Goal: Task Accomplishment & Management: Manage account settings

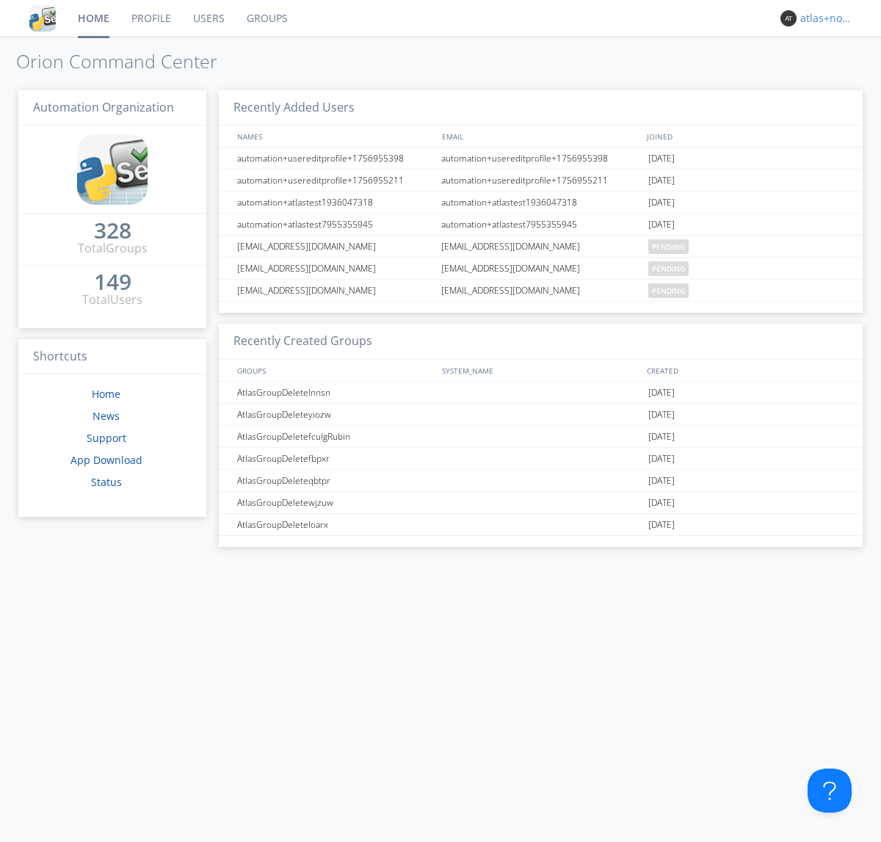
click at [824, 18] on div "atlas+nodispatch" at bounding box center [827, 18] width 55 height 15
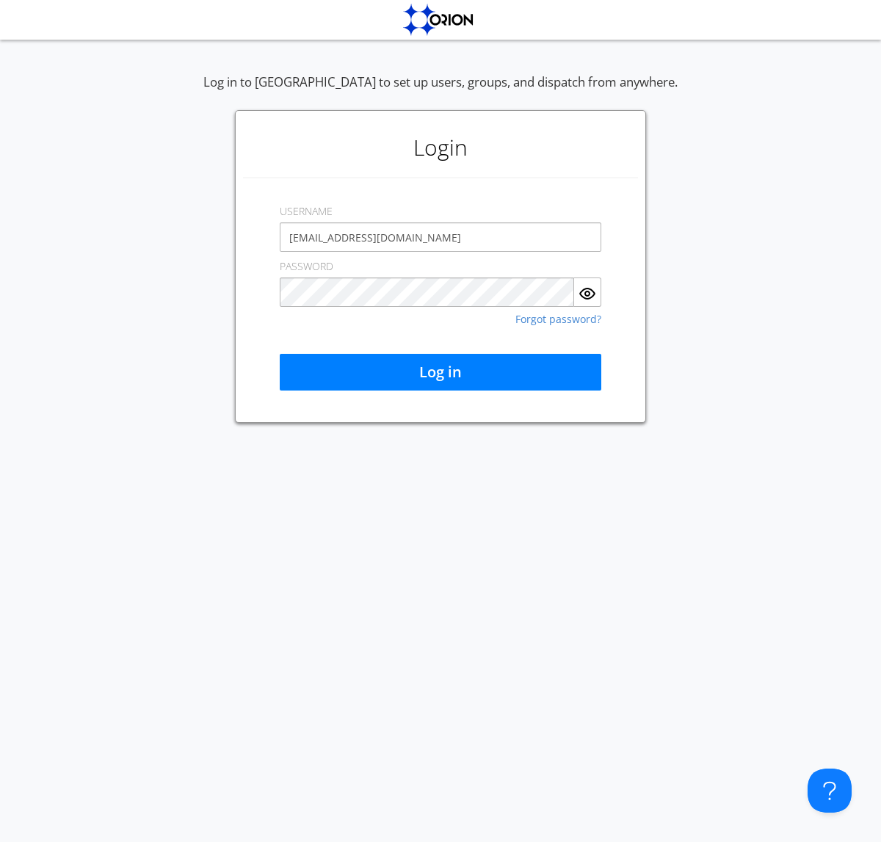
type input "[EMAIL_ADDRESS][DOMAIN_NAME]"
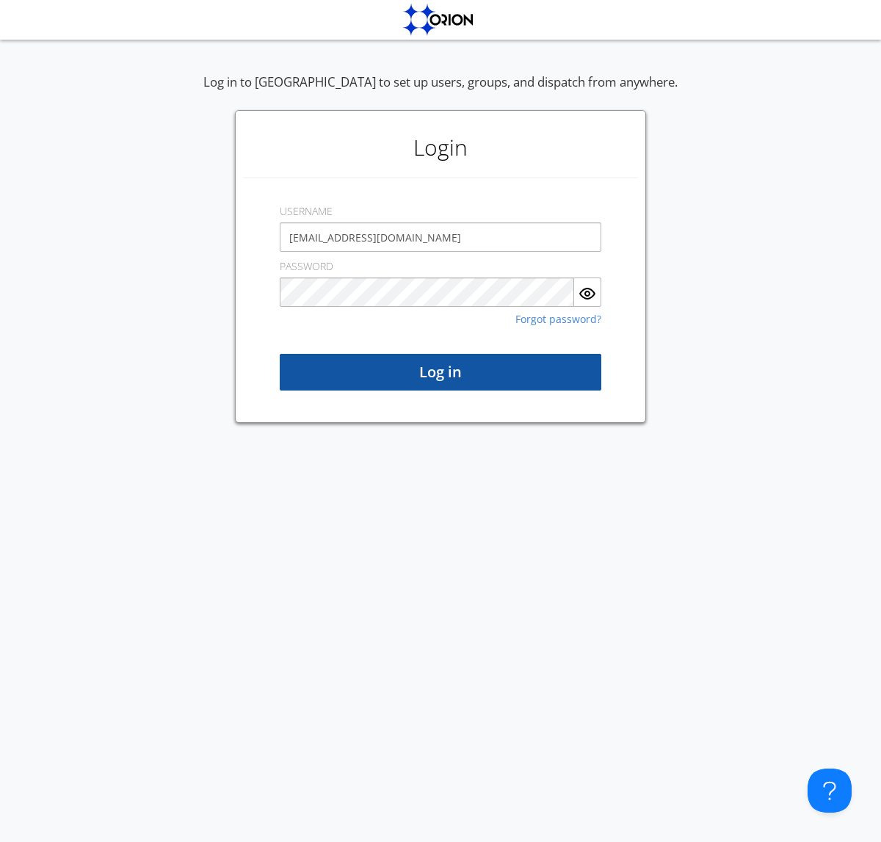
click at [440, 372] on button "Log in" at bounding box center [440, 372] width 321 height 37
